Goal: Task Accomplishment & Management: Manage account settings

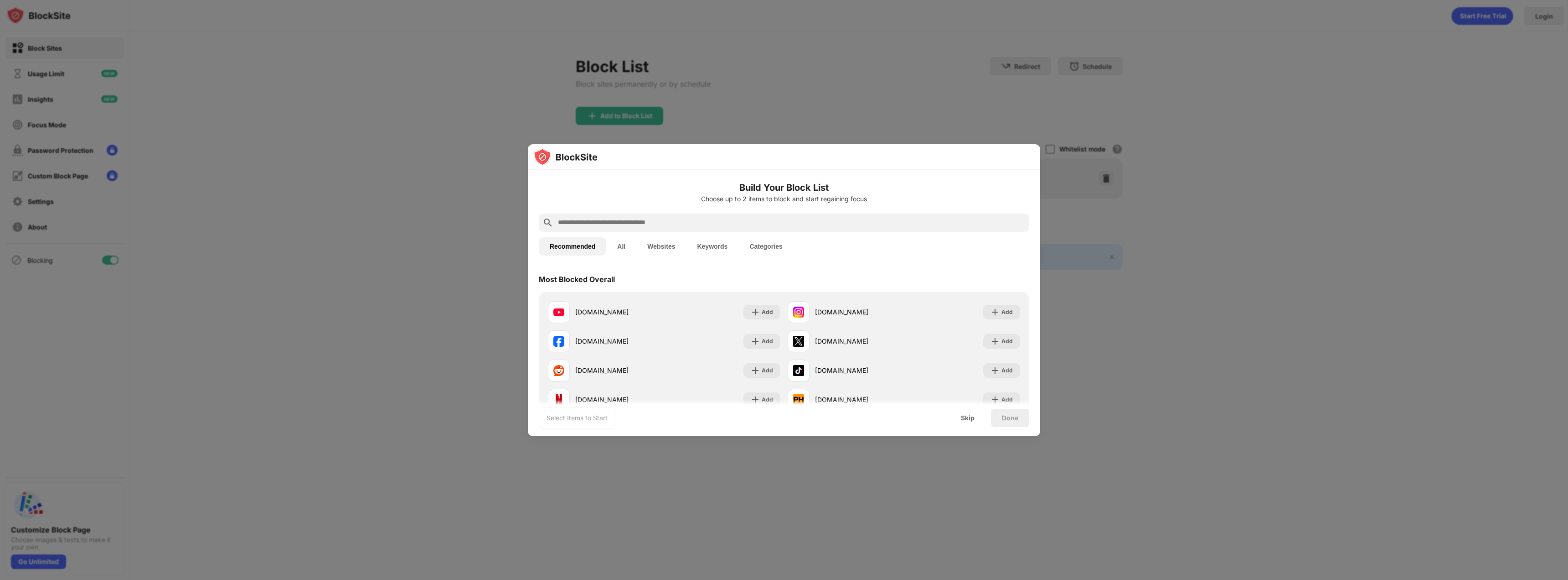
click at [627, 217] on input "text" at bounding box center [791, 223] width 469 height 11
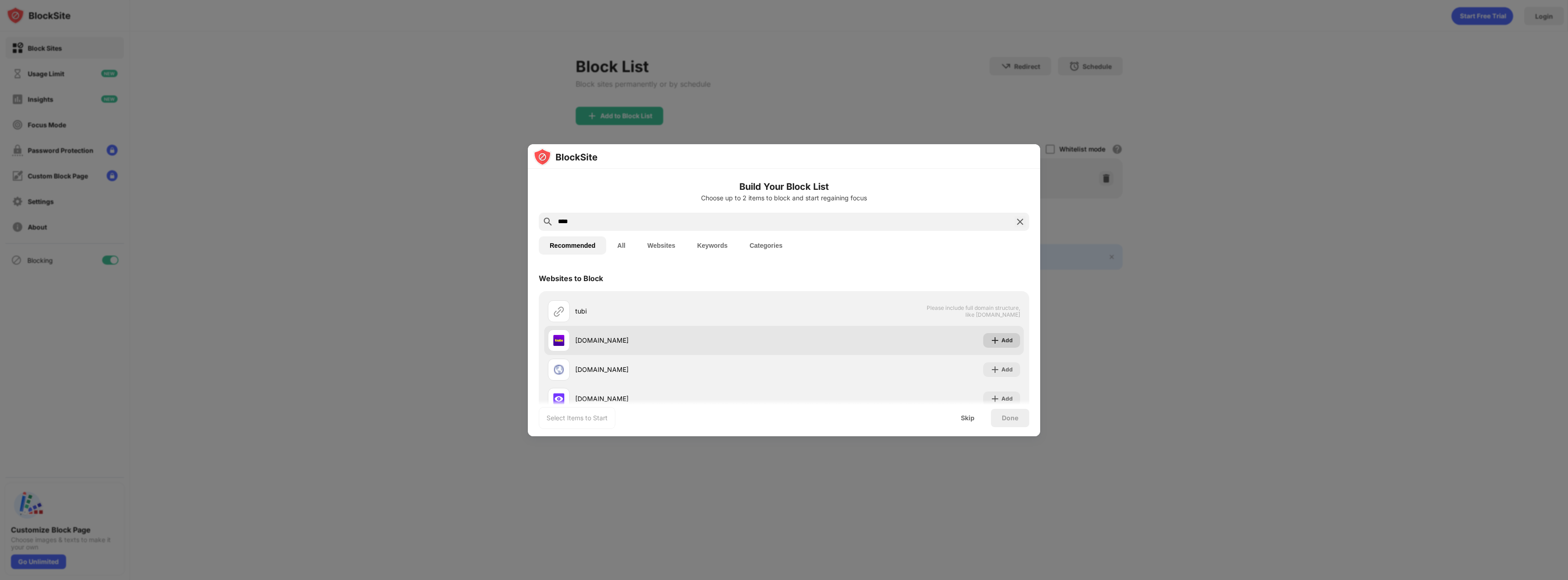
type input "****"
click at [992, 345] on div "Add" at bounding box center [1001, 339] width 37 height 14
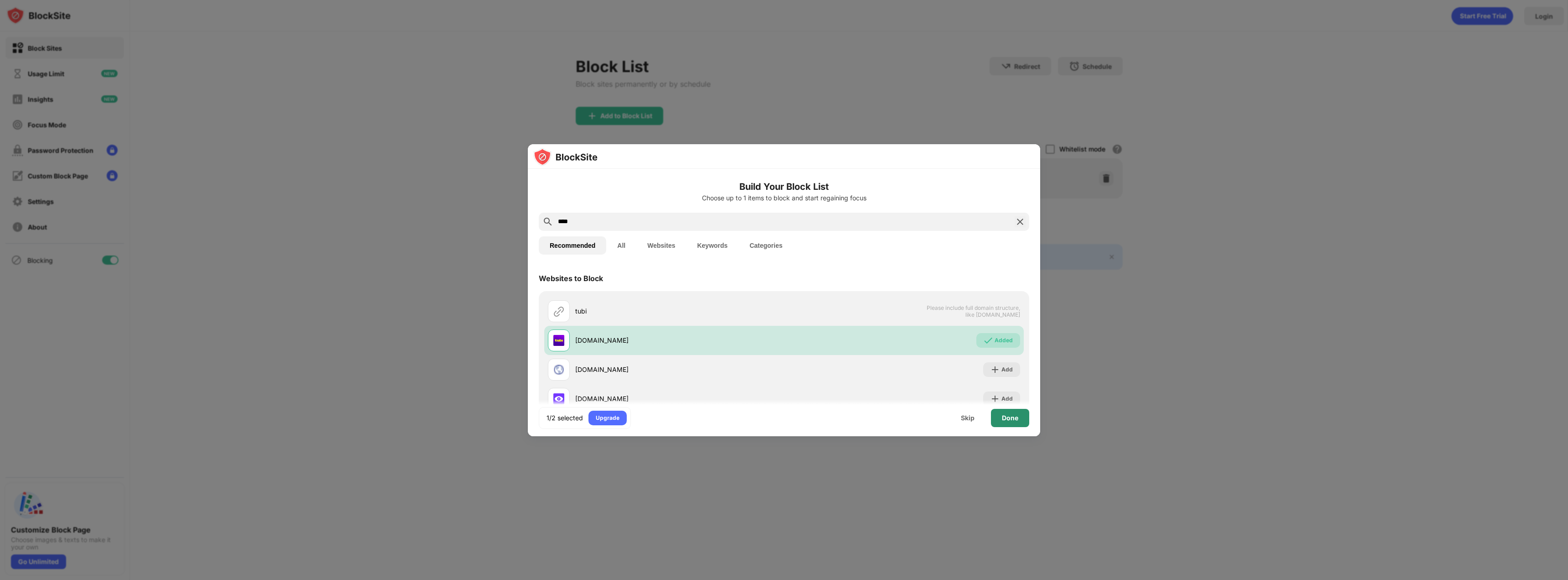
click at [1014, 418] on div "Done" at bounding box center [1010, 418] width 16 height 7
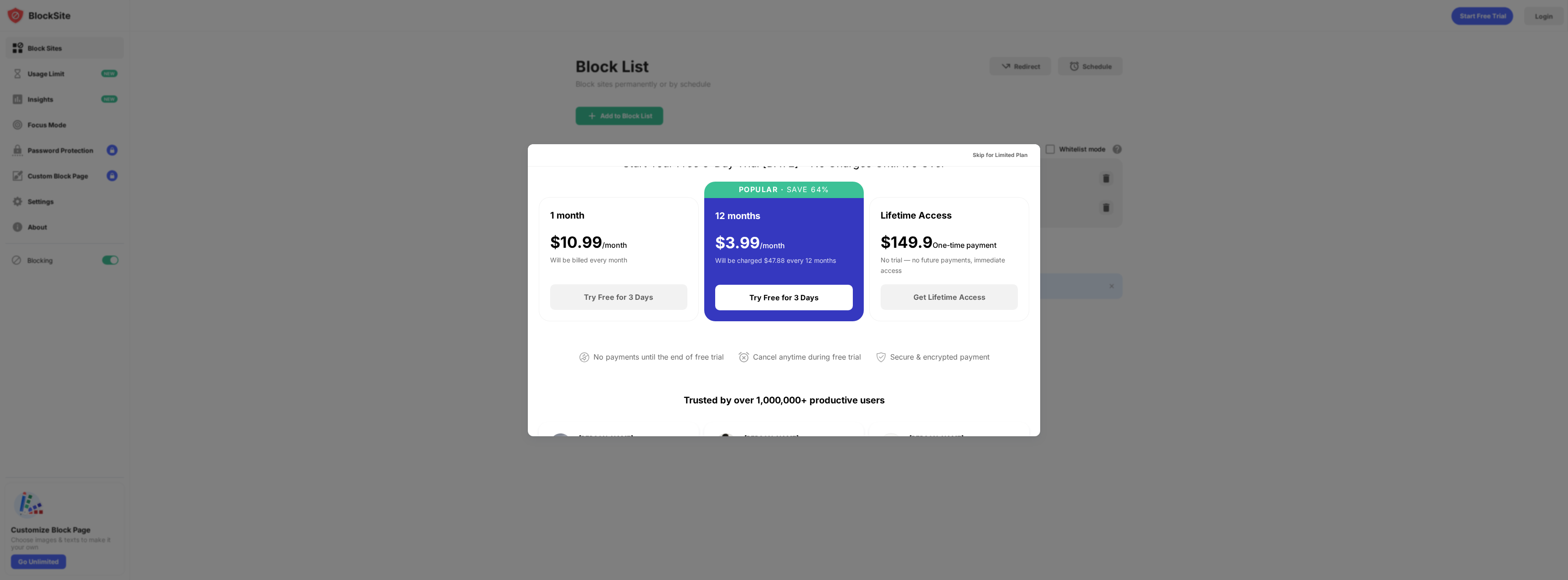
scroll to position [34, 0]
click at [983, 153] on div "Skip for Limited Plan" at bounding box center [1000, 155] width 54 height 9
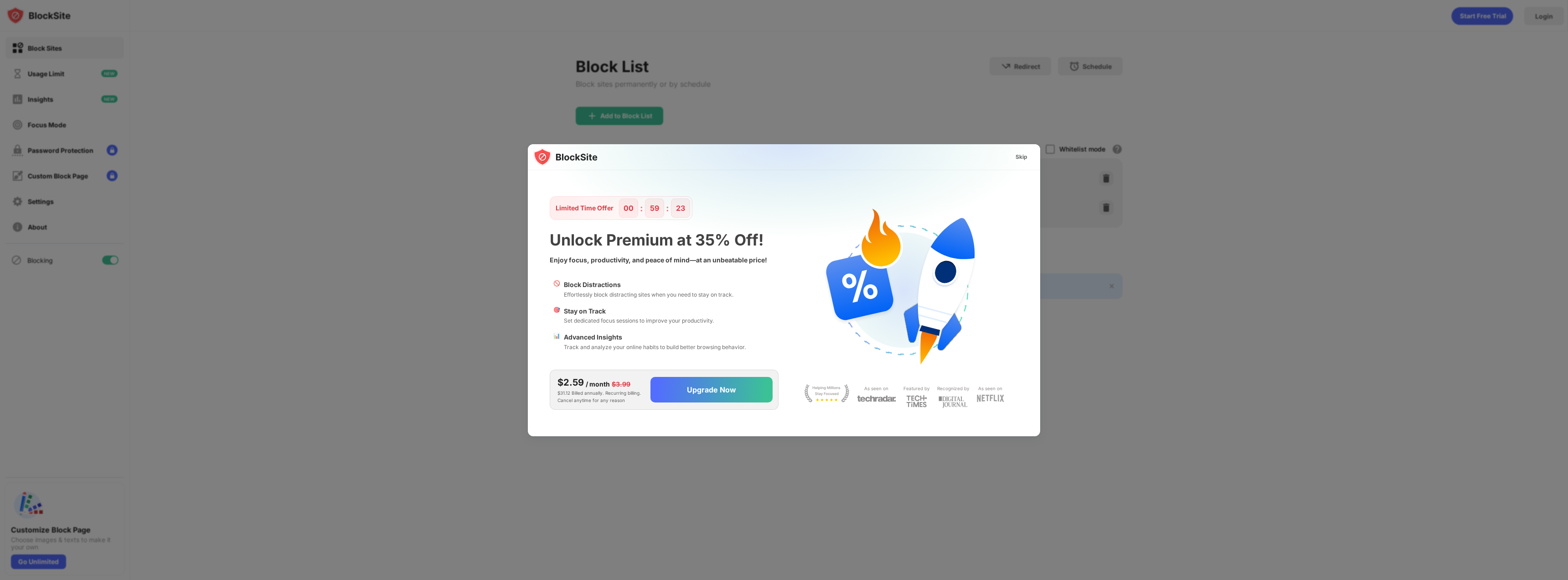
scroll to position [0, 0]
click at [1024, 161] on div "Skip" at bounding box center [1021, 157] width 12 height 9
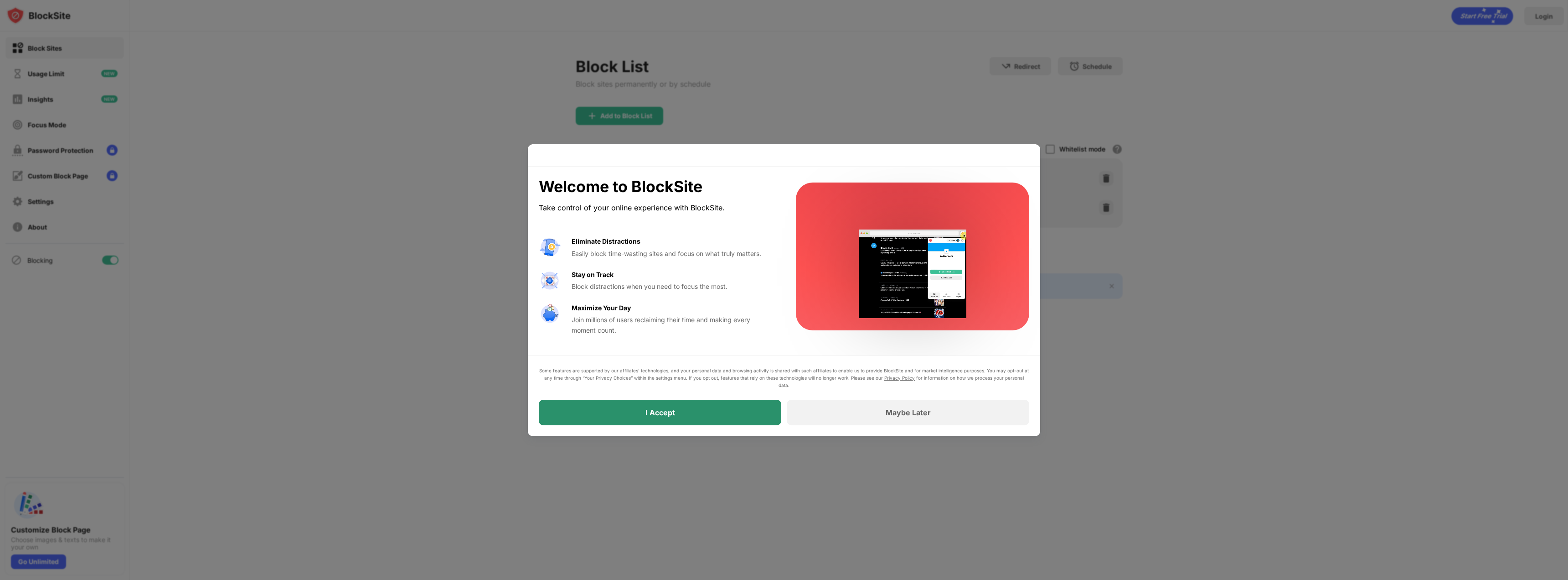
click at [729, 412] on div "I Accept" at bounding box center [660, 412] width 242 height 25
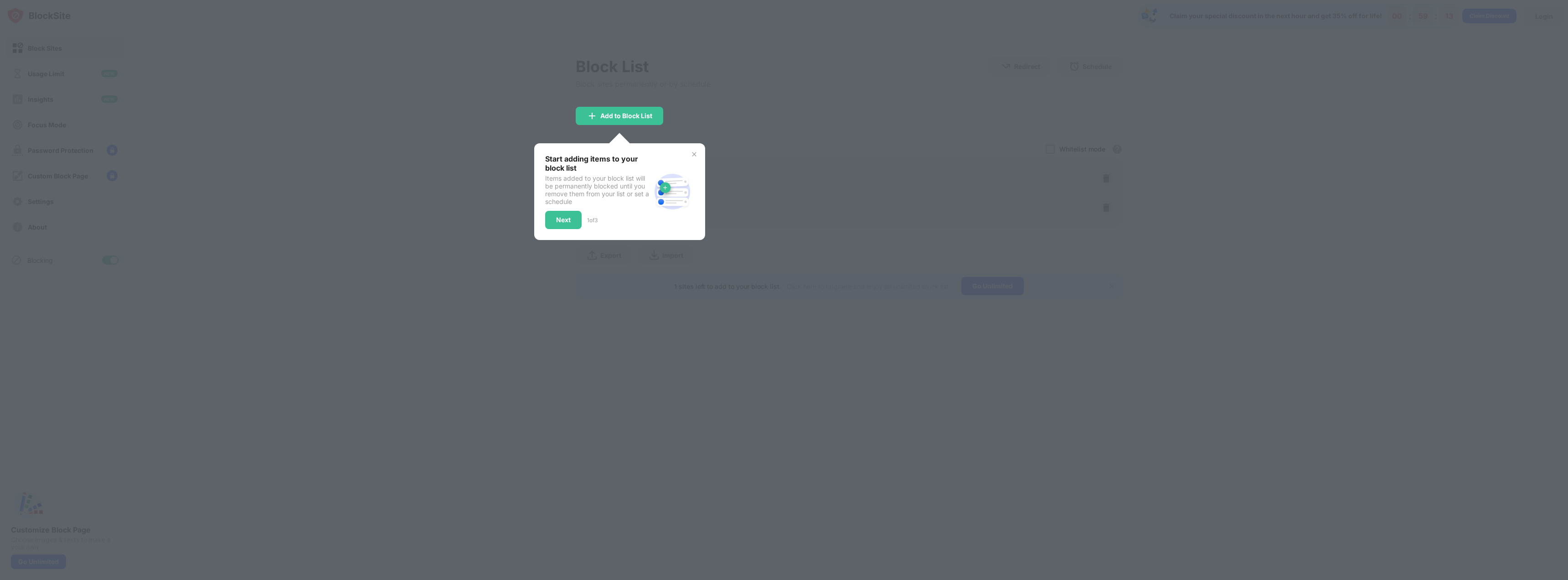
click at [695, 155] on img at bounding box center [694, 154] width 7 height 7
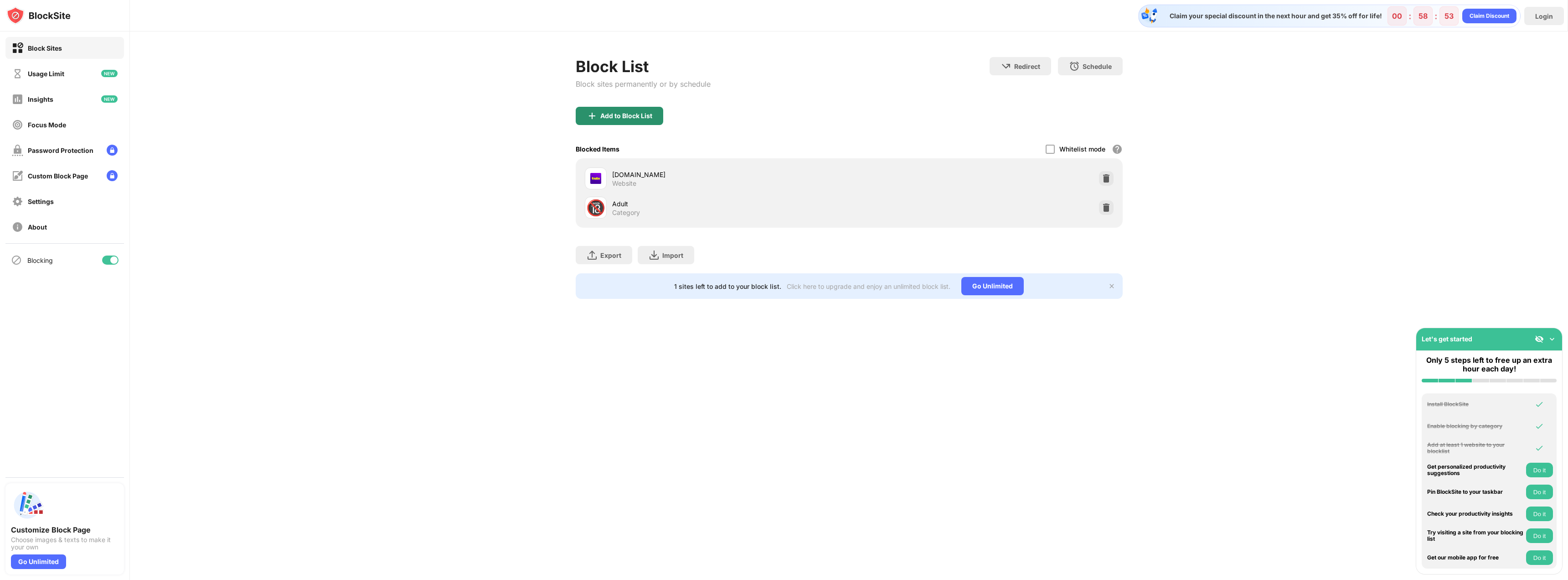
click at [634, 115] on div "Add to Block List" at bounding box center [626, 116] width 52 height 7
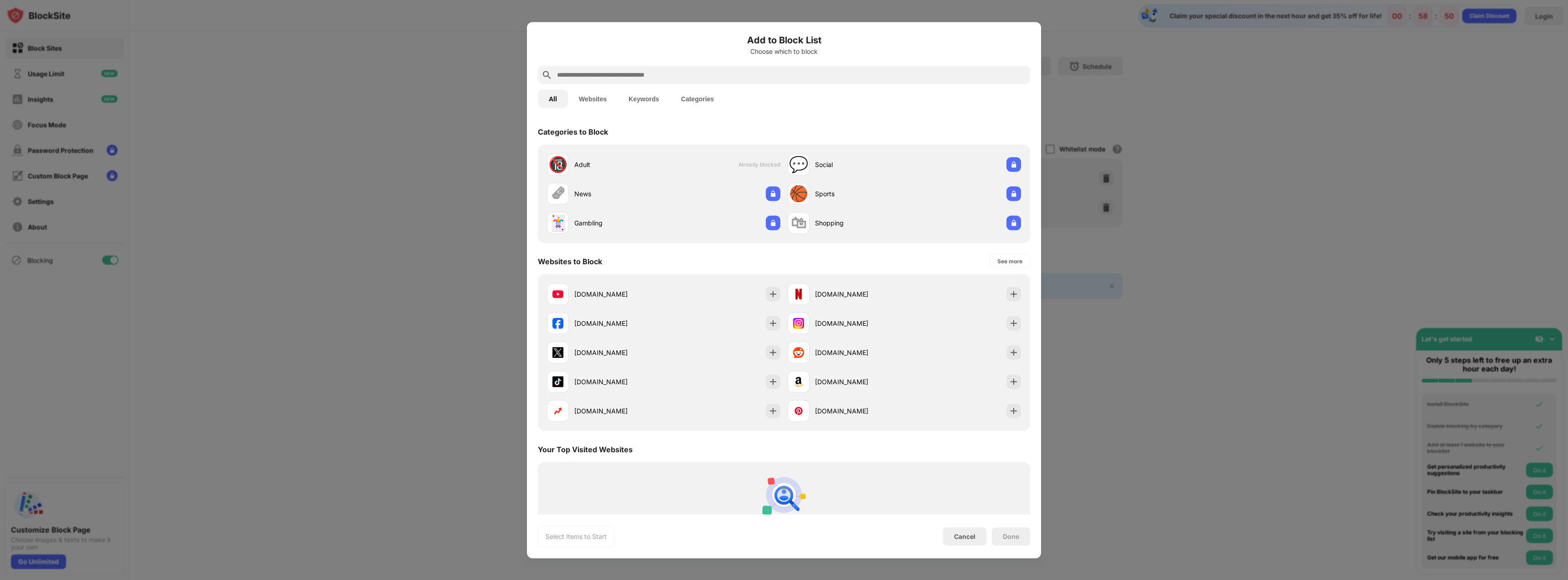
click at [651, 74] on input "text" at bounding box center [791, 75] width 471 height 11
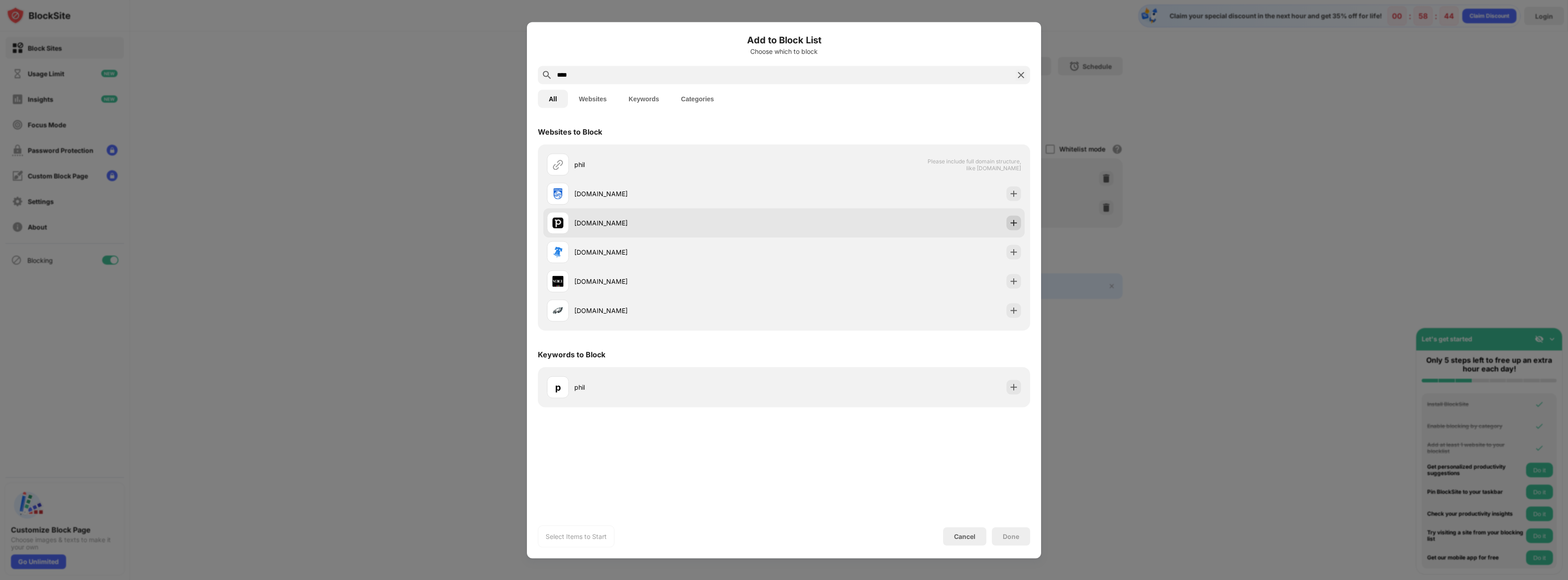
type input "****"
click at [1015, 228] on div at bounding box center [1014, 222] width 14 height 14
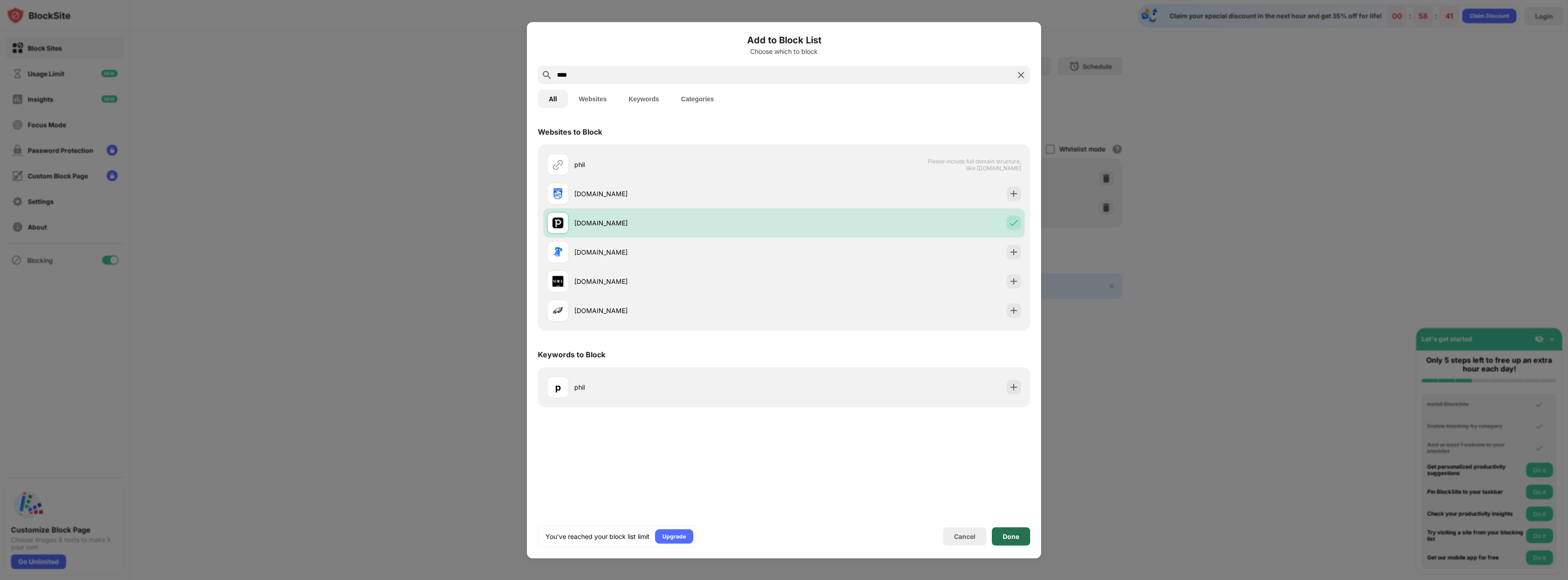
click at [1011, 537] on div "Done" at bounding box center [1011, 536] width 16 height 7
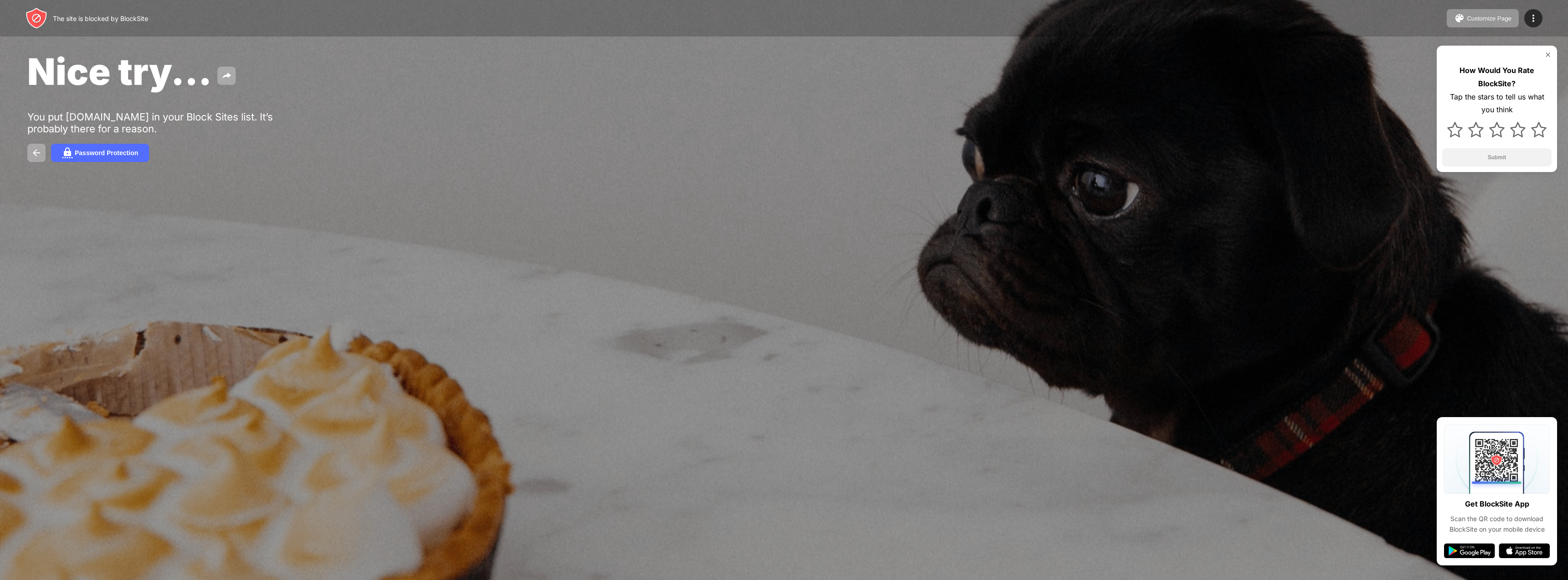
click at [1000, 210] on div "Nice try... You put philo.com in your Block Sites list. It’s probably there for…" at bounding box center [784, 106] width 1568 height 211
click at [37, 154] on img at bounding box center [37, 153] width 11 height 11
